Goal: Task Accomplishment & Management: Manage account settings

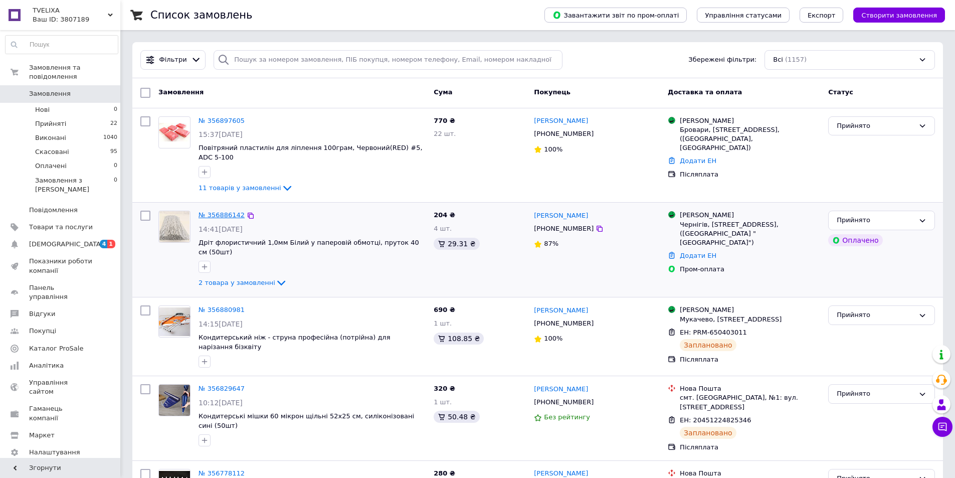
click at [212, 211] on link "№ 356886142" at bounding box center [222, 215] width 46 height 8
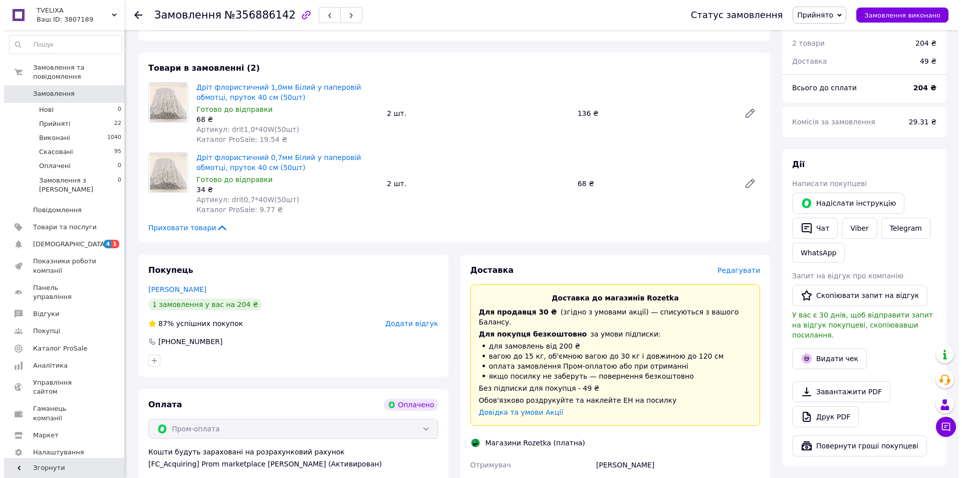
scroll to position [388, 0]
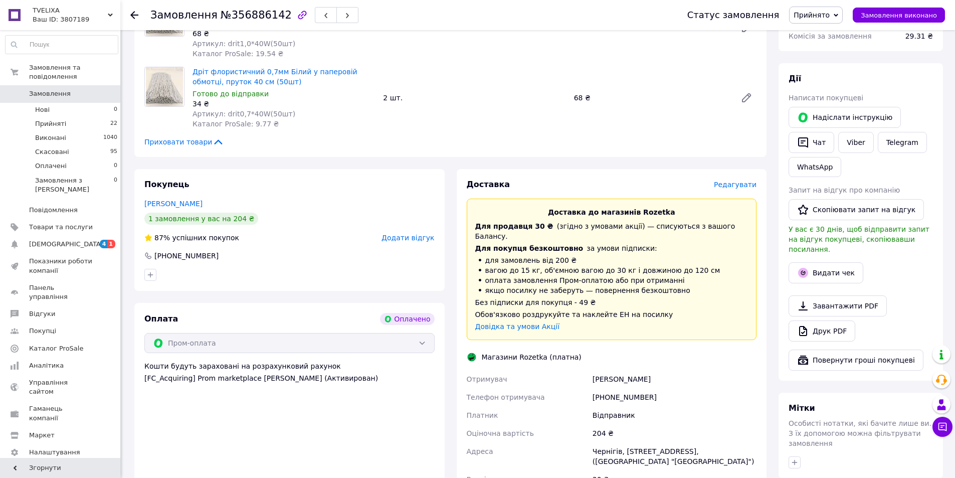
click at [732, 180] on span "Редагувати" at bounding box center [735, 184] width 43 height 8
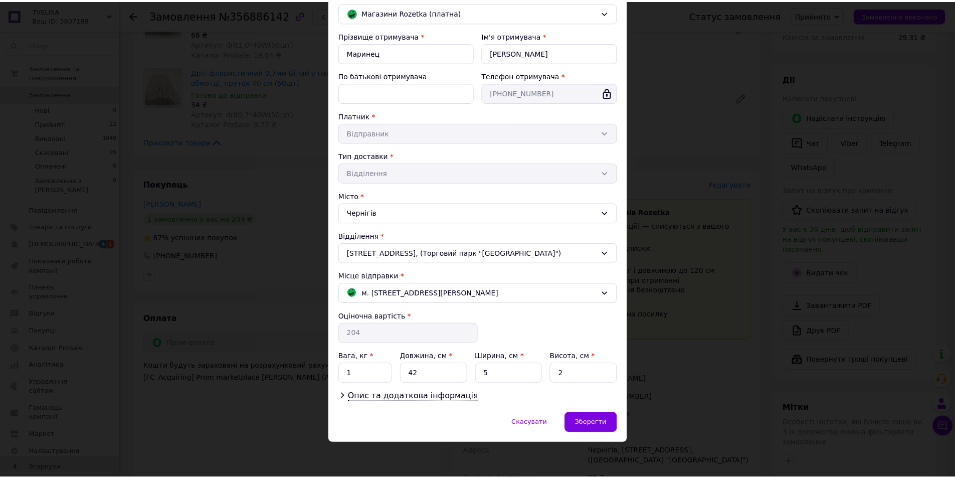
scroll to position [86, 0]
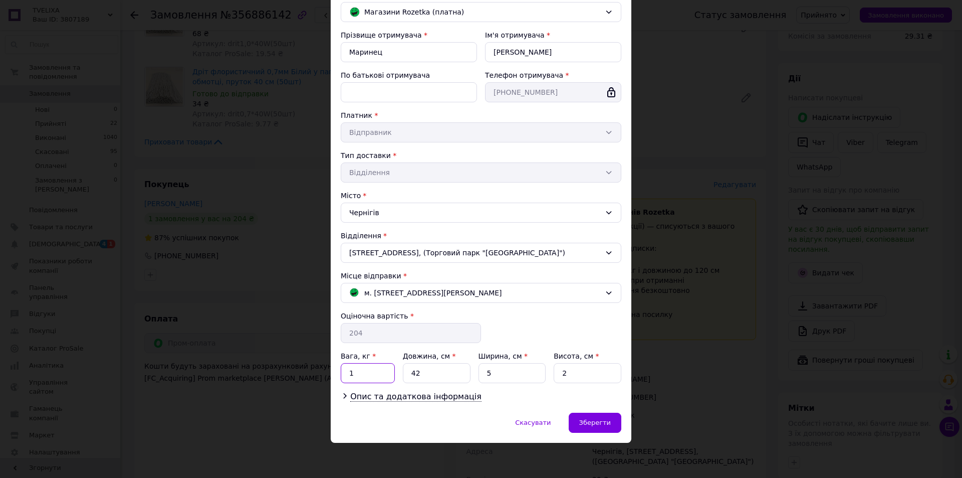
click at [375, 370] on input "1" at bounding box center [368, 373] width 54 height 20
click at [374, 370] on input "1" at bounding box center [368, 373] width 54 height 20
type input "0.5"
click at [524, 376] on input "5" at bounding box center [513, 373] width 68 height 20
click at [523, 375] on input "5" at bounding box center [513, 373] width 68 height 20
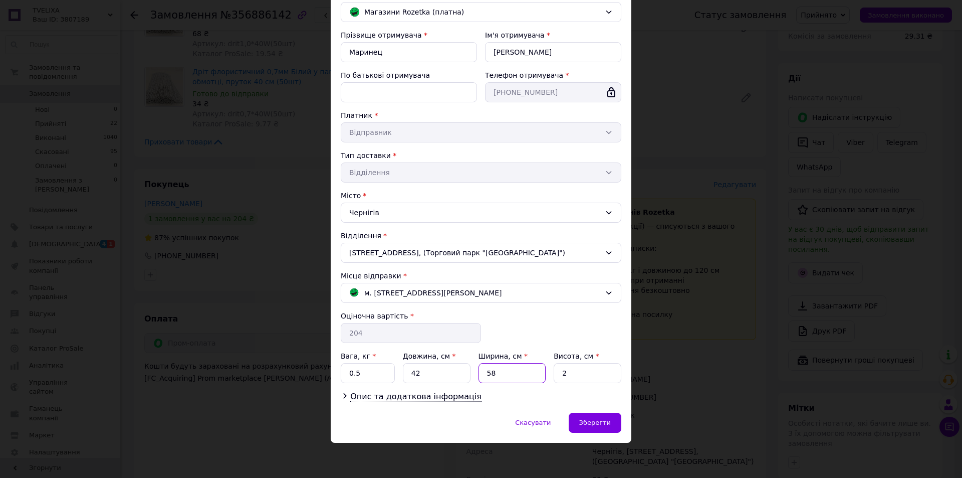
type input "5"
type input "8"
click at [602, 428] on div "Зберегти" at bounding box center [595, 423] width 53 height 20
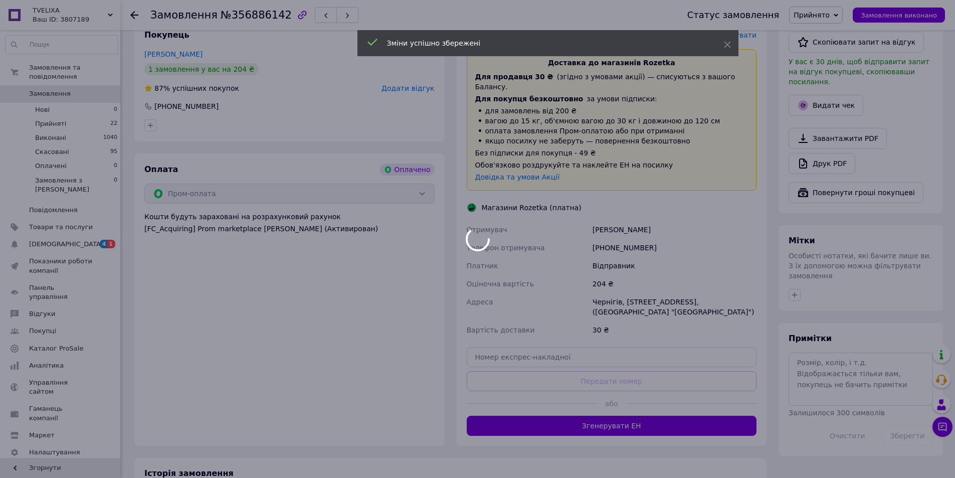
scroll to position [539, 0]
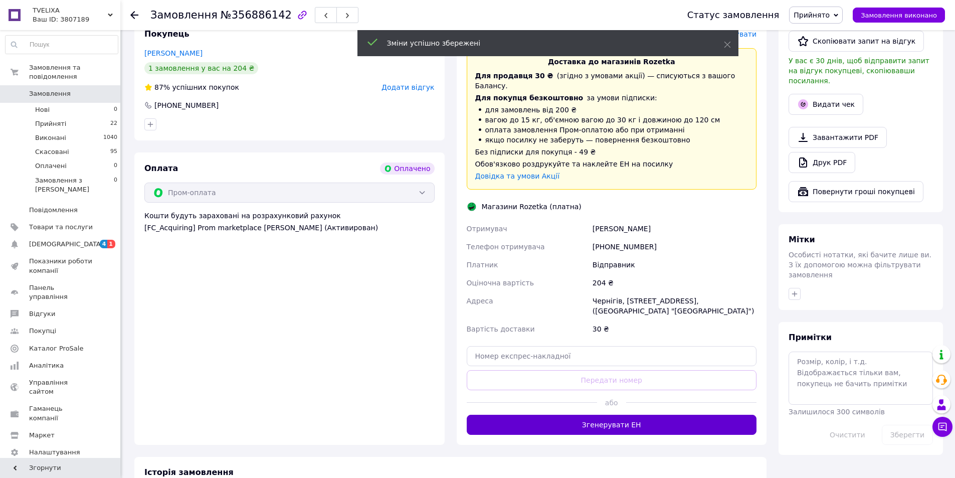
click at [556, 415] on button "Згенерувати ЕН" at bounding box center [612, 425] width 290 height 20
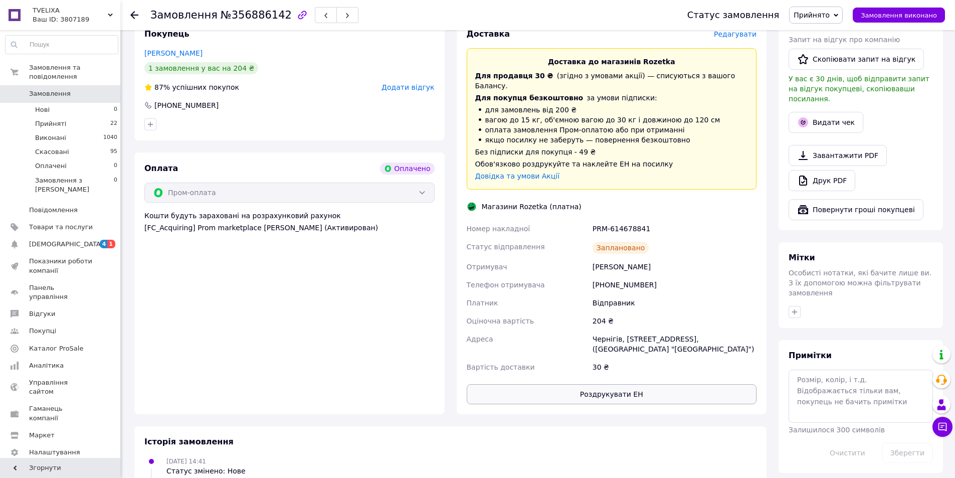
click at [568, 384] on button "Роздрукувати ЕН" at bounding box center [612, 394] width 290 height 20
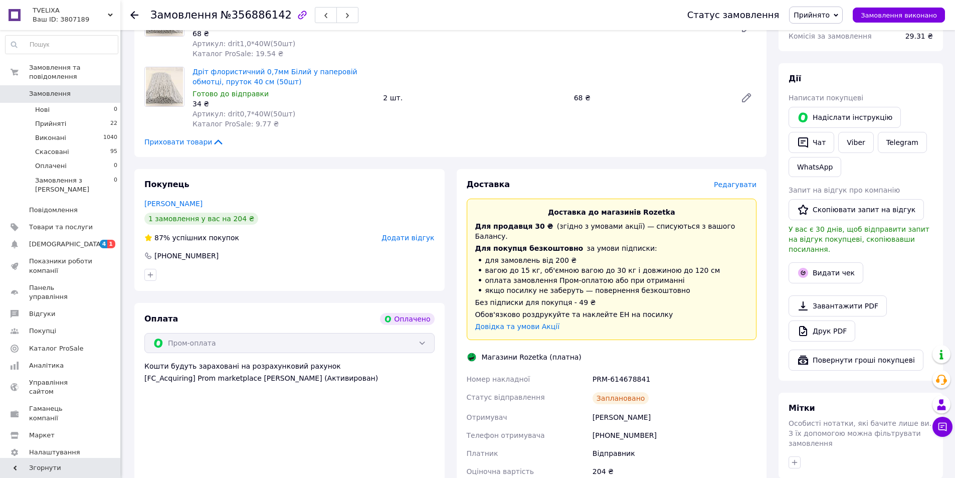
scroll to position [238, 0]
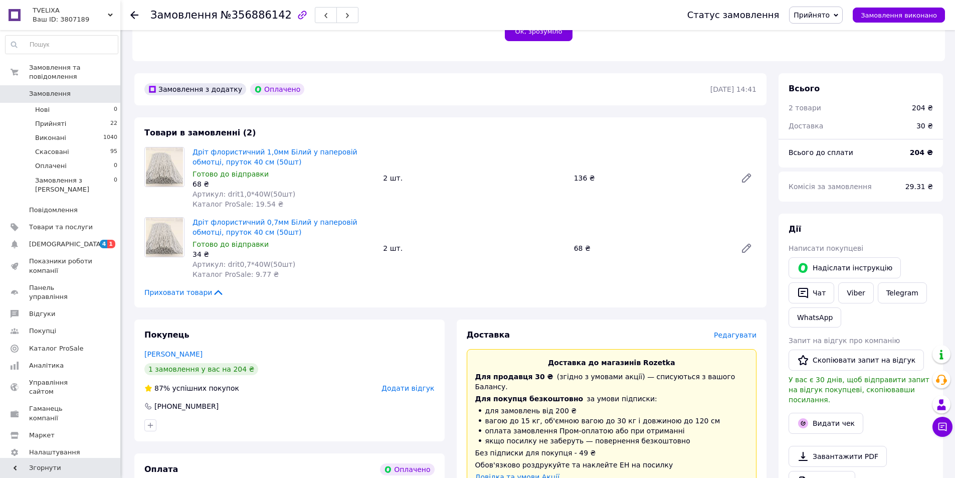
click at [132, 18] on icon at bounding box center [134, 15] width 8 height 8
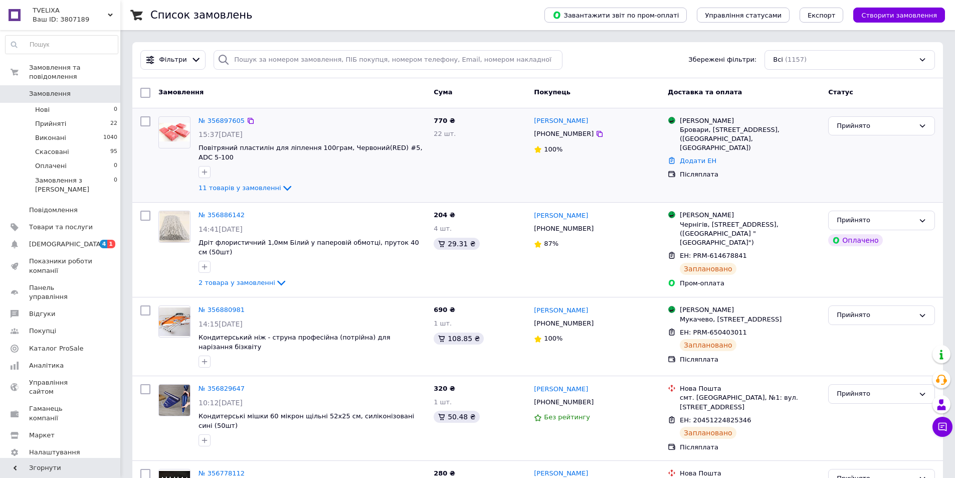
click at [219, 125] on div "№ 356897605" at bounding box center [222, 121] width 48 height 12
click at [217, 122] on link "№ 356897605" at bounding box center [222, 121] width 46 height 8
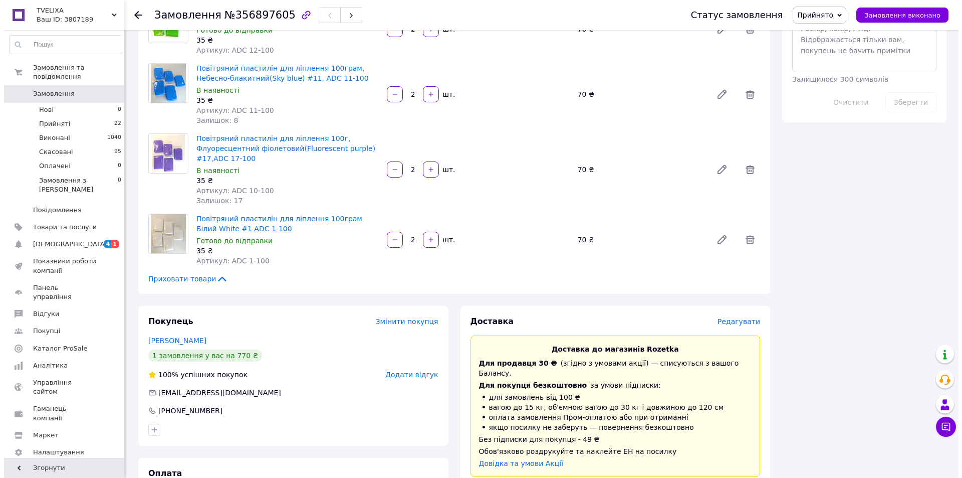
scroll to position [602, 0]
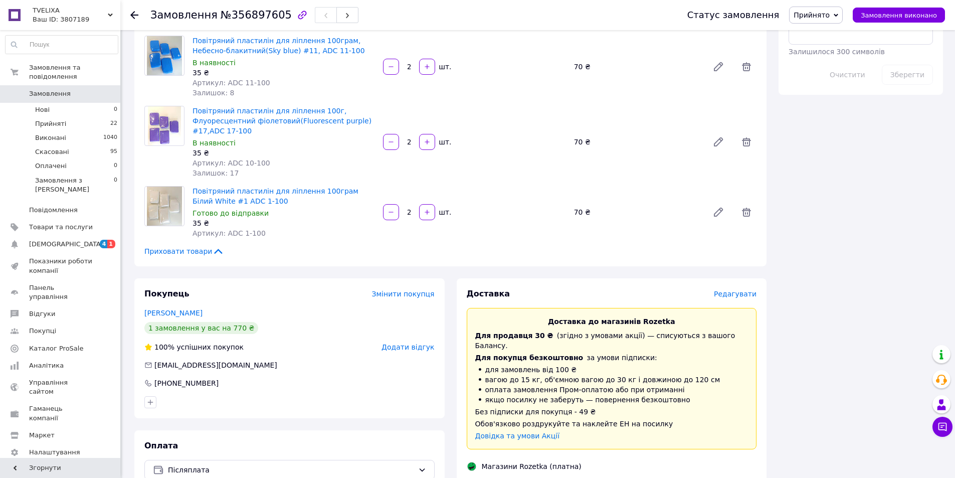
click at [744, 290] on span "Редагувати" at bounding box center [735, 294] width 43 height 8
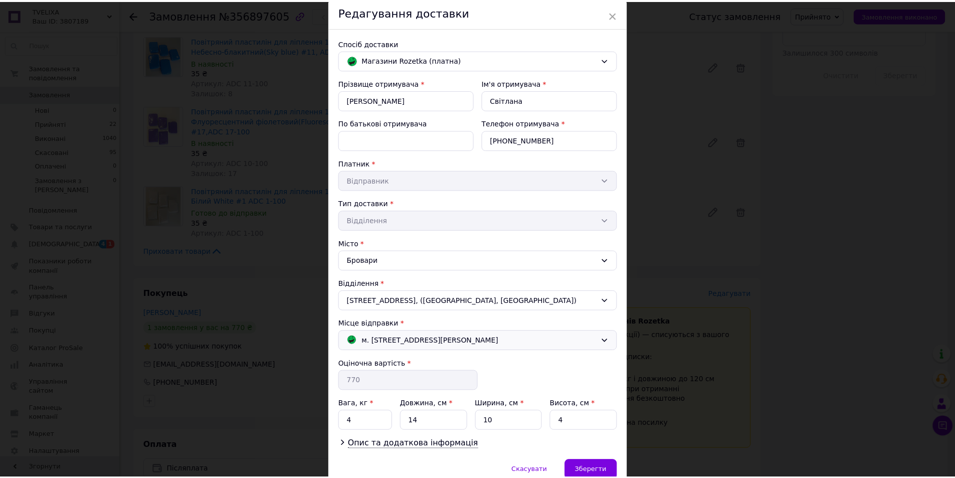
scroll to position [86, 0]
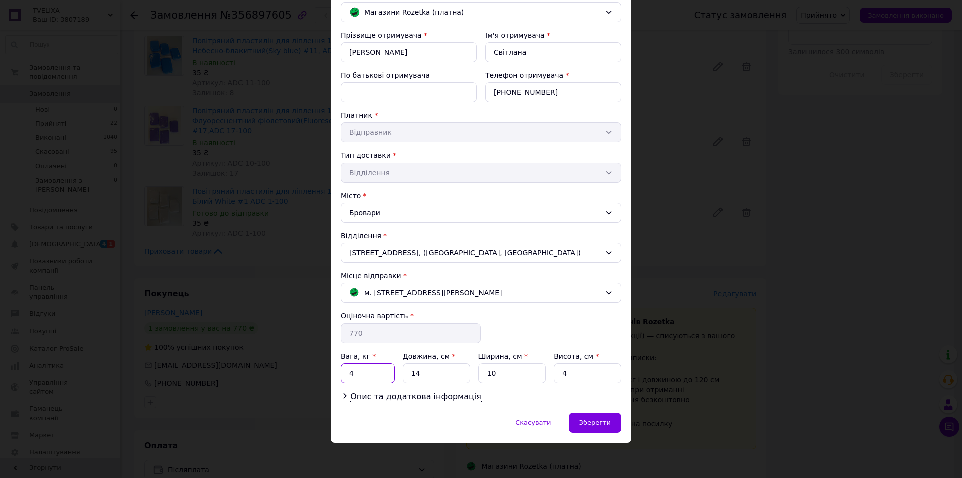
click at [383, 372] on input "4" at bounding box center [368, 373] width 54 height 20
click at [446, 374] on input "14" at bounding box center [437, 373] width 68 height 20
type input "35"
click at [504, 377] on input "10" at bounding box center [513, 373] width 68 height 20
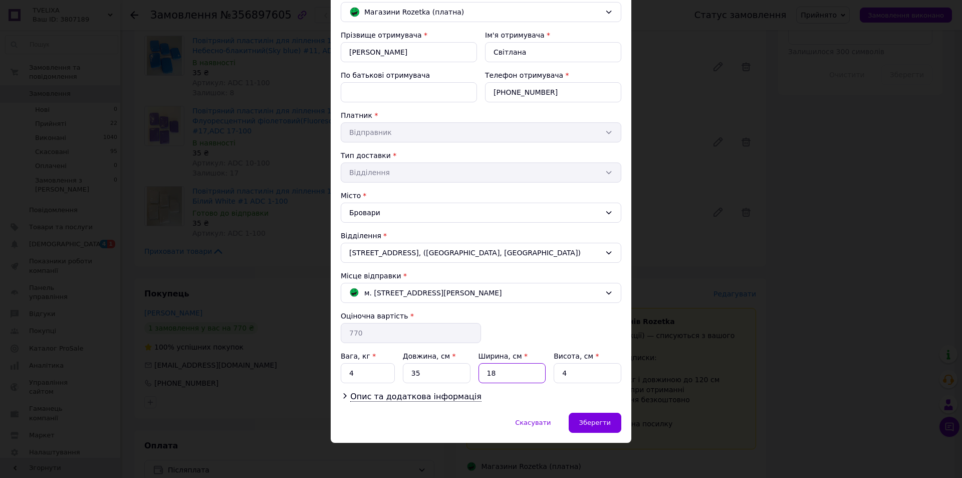
type input "18"
click at [592, 375] on input "4" at bounding box center [588, 373] width 68 height 20
type input "25"
click at [597, 417] on div "Зберегти" at bounding box center [595, 423] width 53 height 20
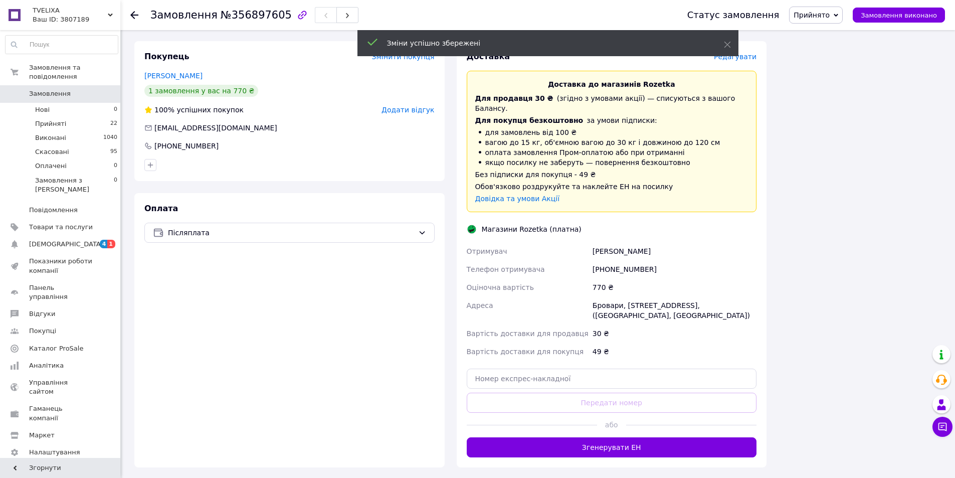
scroll to position [902, 0]
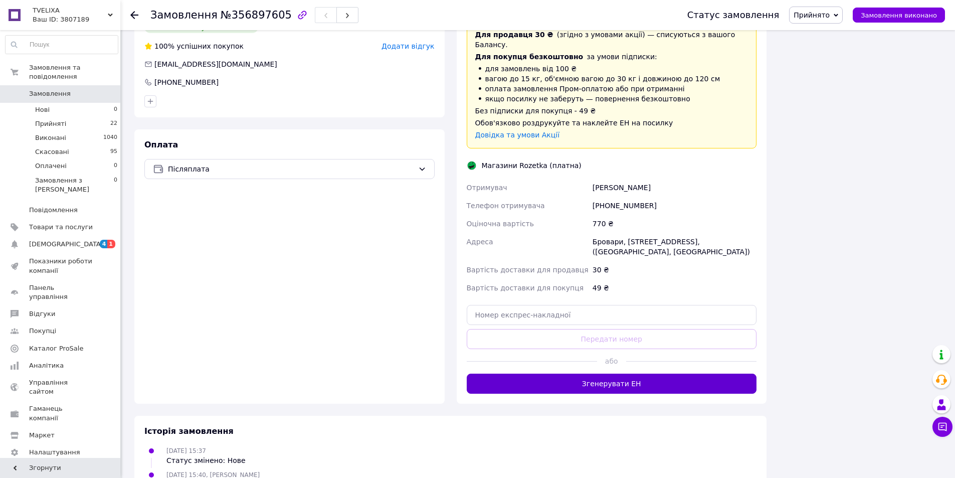
click at [560, 373] on button "Згенерувати ЕН" at bounding box center [612, 383] width 290 height 20
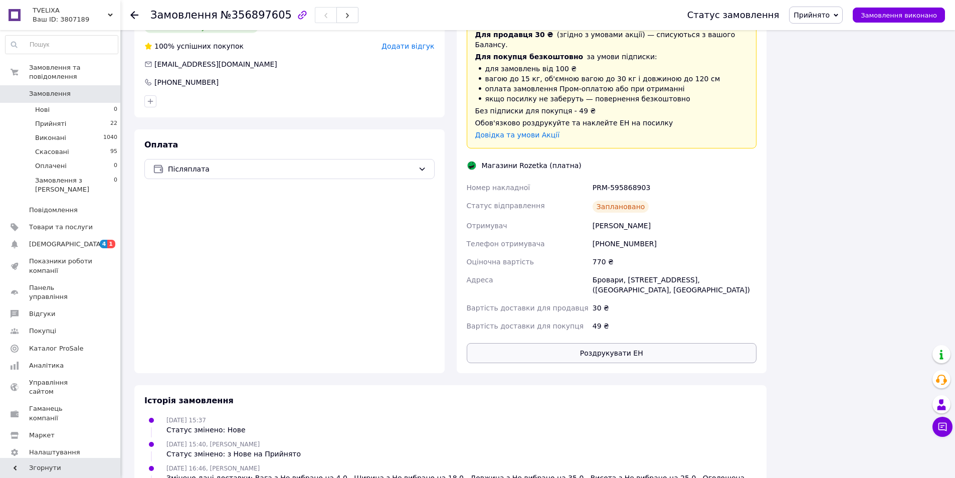
click at [651, 343] on button "Роздрукувати ЕН" at bounding box center [612, 353] width 290 height 20
